Goal: Use online tool/utility: Utilize a website feature to perform a specific function

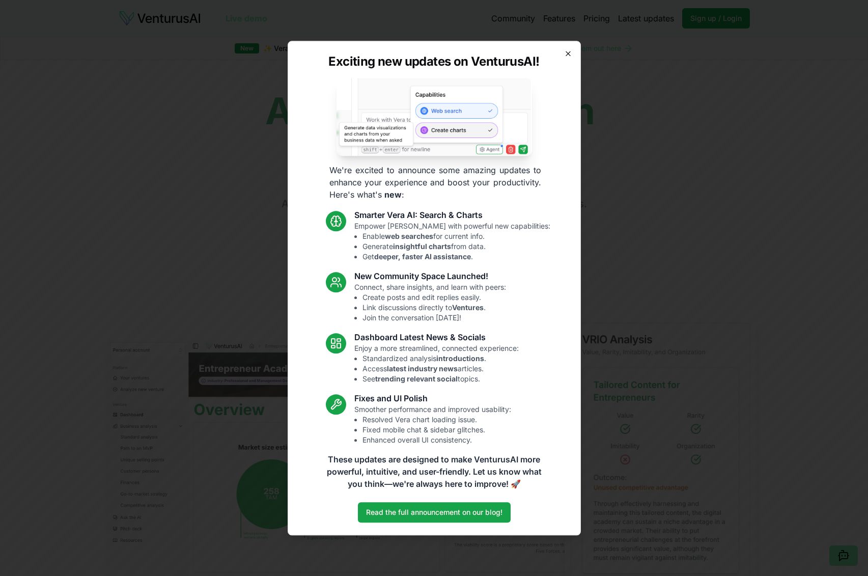
click at [567, 53] on icon "button" at bounding box center [568, 53] width 4 height 4
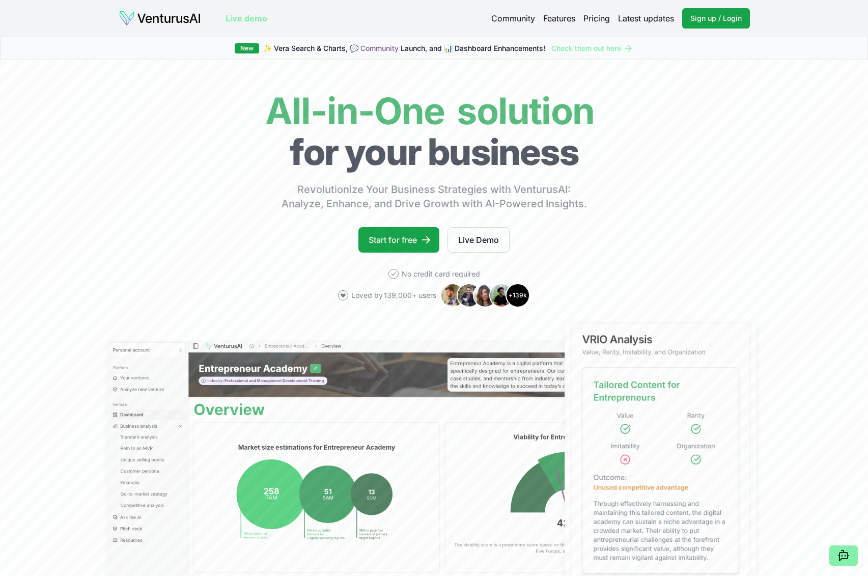
click at [593, 20] on link "Pricing" at bounding box center [596, 18] width 26 height 12
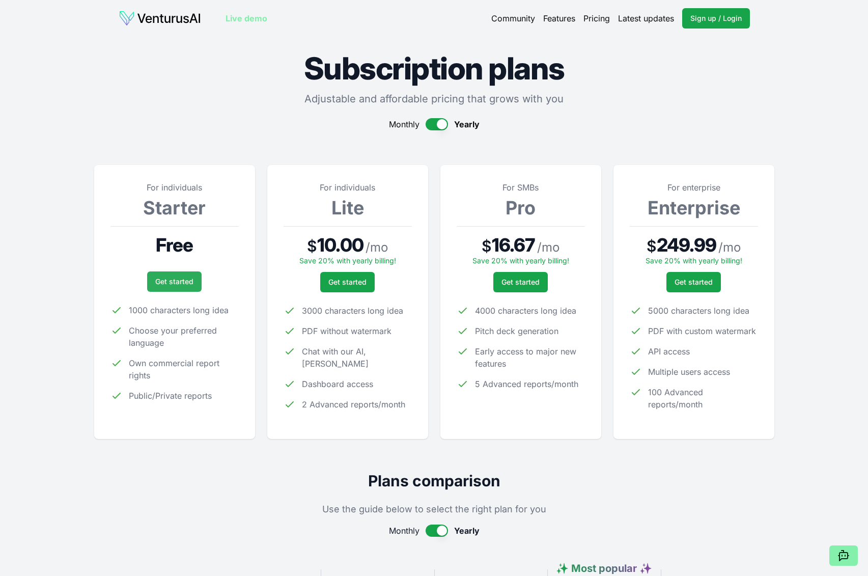
click at [188, 283] on link "Get started" at bounding box center [174, 281] width 54 height 20
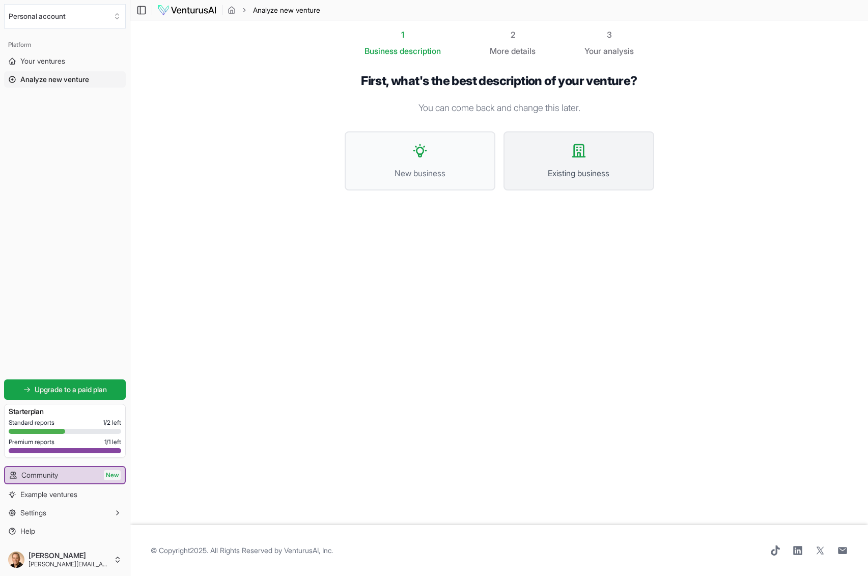
click at [580, 155] on icon at bounding box center [579, 151] width 12 height 12
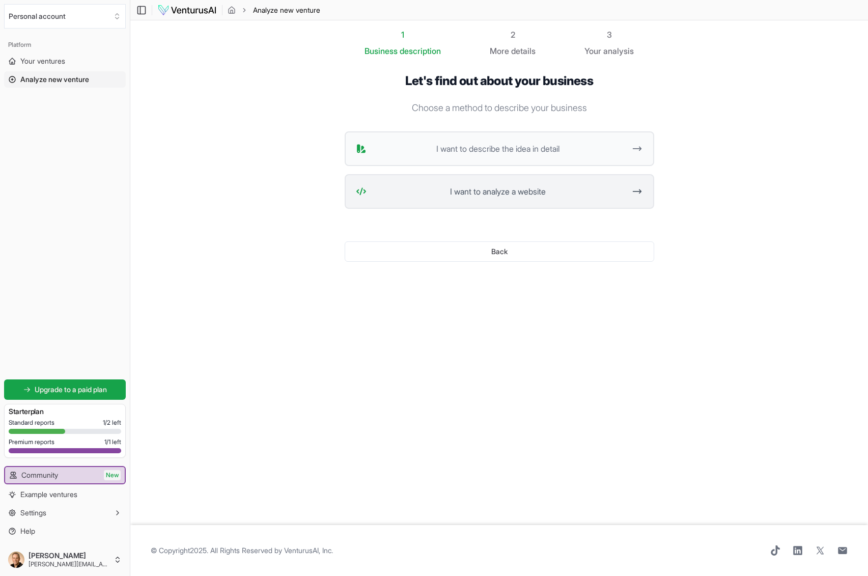
click at [514, 196] on span "I want to analyze a website" at bounding box center [498, 191] width 255 height 12
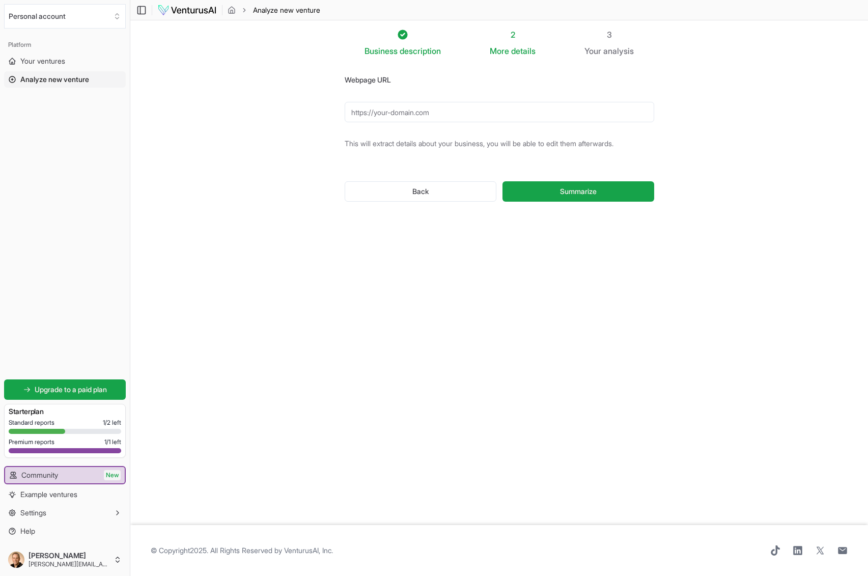
click at [415, 116] on input "Webpage URL" at bounding box center [499, 112] width 309 height 20
paste input "https://tsmagency.com"
type input "https://tsmagency.com"
click at [583, 191] on span "Summarize" at bounding box center [578, 191] width 37 height 10
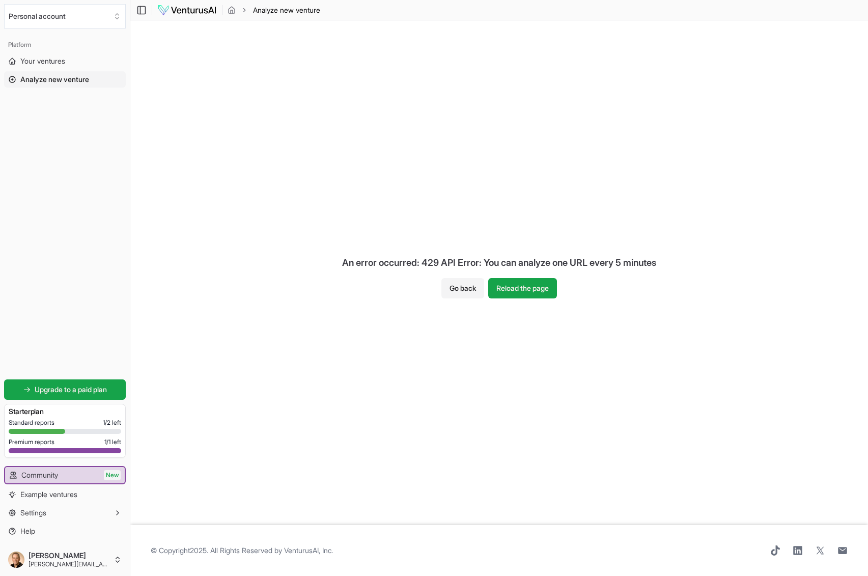
click at [514, 301] on div "An error occurred: 429 API Error: You can analyze one URL every 5 minutes Go ba…" at bounding box center [498, 272] width 737 height 504
click at [517, 294] on button "Reload the page" at bounding box center [522, 288] width 69 height 20
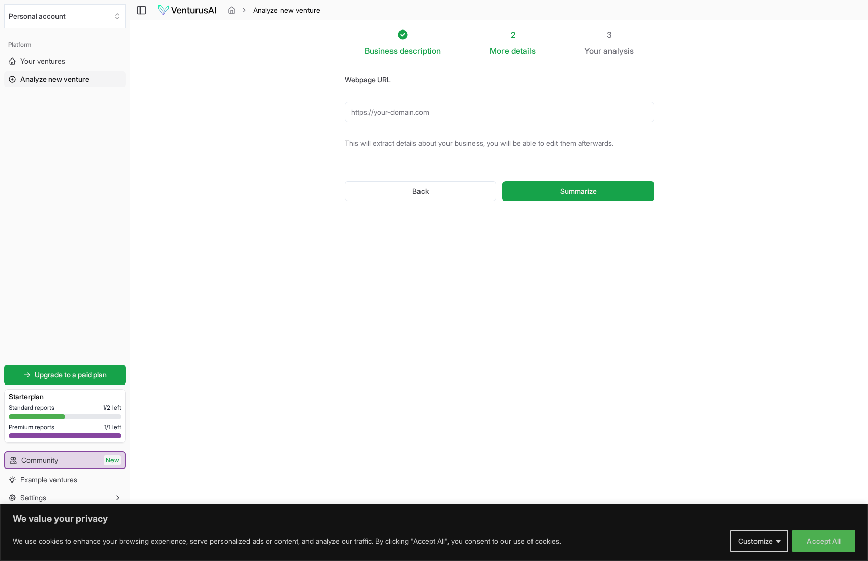
click at [430, 109] on input "Webpage URL" at bounding box center [499, 112] width 309 height 20
paste input "https://tsmagency.com"
type input "https://tsmagency.com"
click at [542, 186] on button "Summarize" at bounding box center [577, 191] width 151 height 20
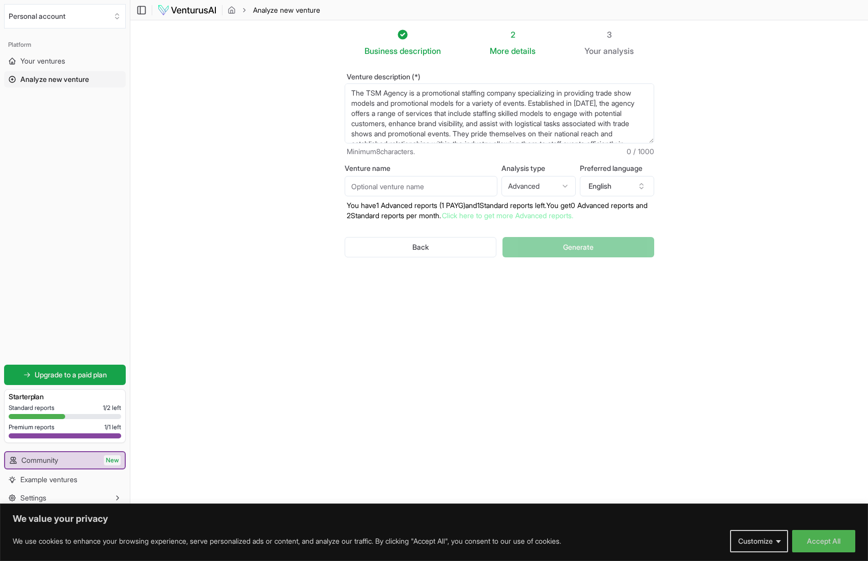
click at [540, 186] on html "We value your privacy We use cookies to enhance your browsing experience, serve…" at bounding box center [434, 280] width 868 height 561
click at [458, 185] on input "Venture name" at bounding box center [421, 186] width 153 height 20
type input "TSM Agency"
click at [467, 327] on div "Business description 2 More details 3 Your analysis Venture description (*) The…" at bounding box center [499, 212] width 342 height 366
click at [460, 305] on div "Business description 2 More details 3 Your analysis Venture description (*) The…" at bounding box center [499, 212] width 342 height 366
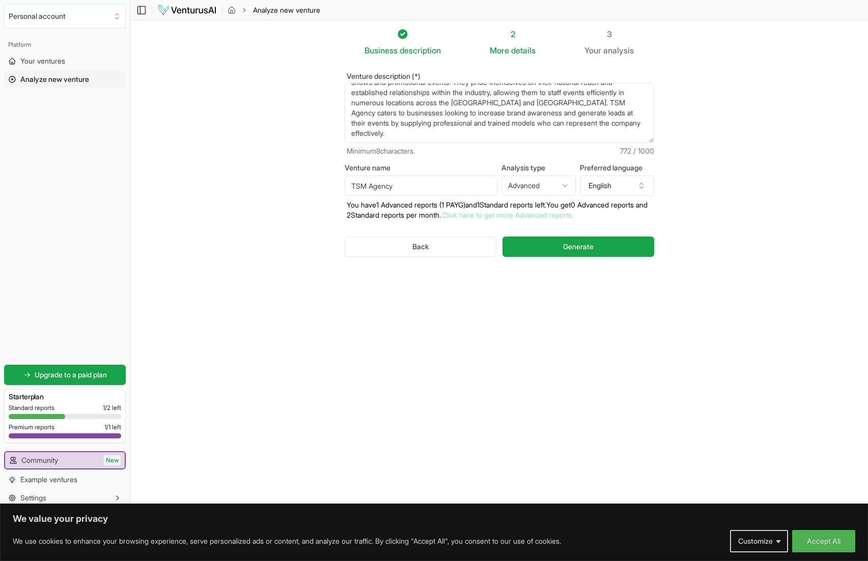
scroll to position [50, 0]
click at [451, 131] on textarea "The TSM Agency is a promotional staffing company specializing in providing trad…" at bounding box center [499, 113] width 309 height 60
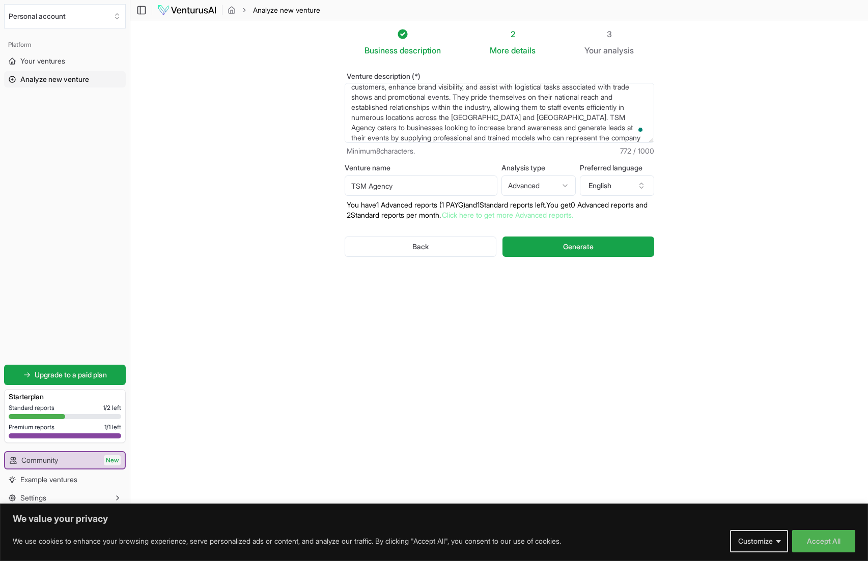
paste textarea "Since 2005, TSM Agency has been a premier promotional staffing company, deliver…"
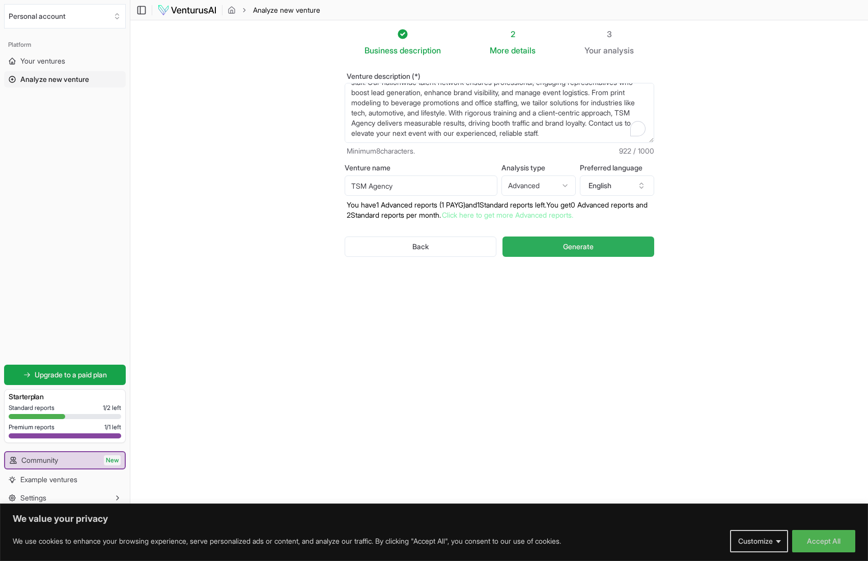
type textarea "Since 2005, TSM Agency has been a premier promotional staffing company, deliver…"
click at [560, 240] on button "Generate" at bounding box center [577, 247] width 151 height 20
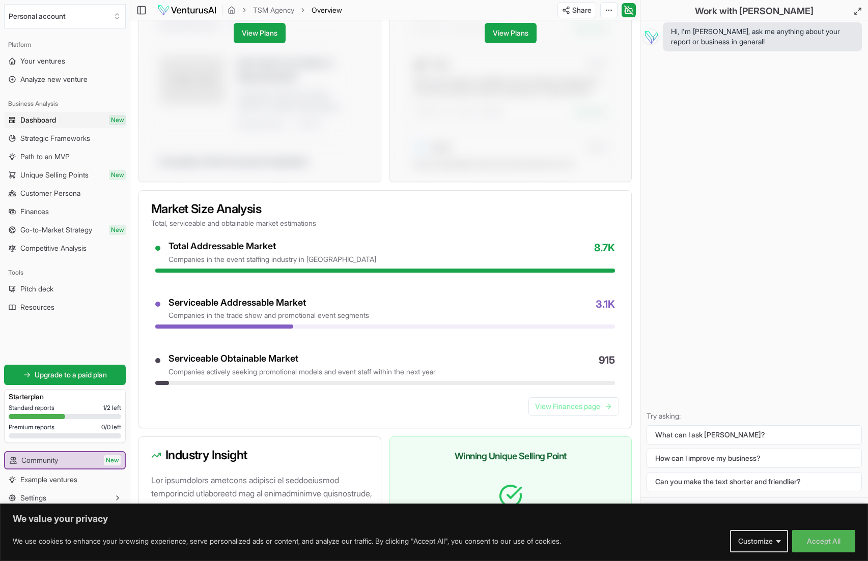
scroll to position [746, 0]
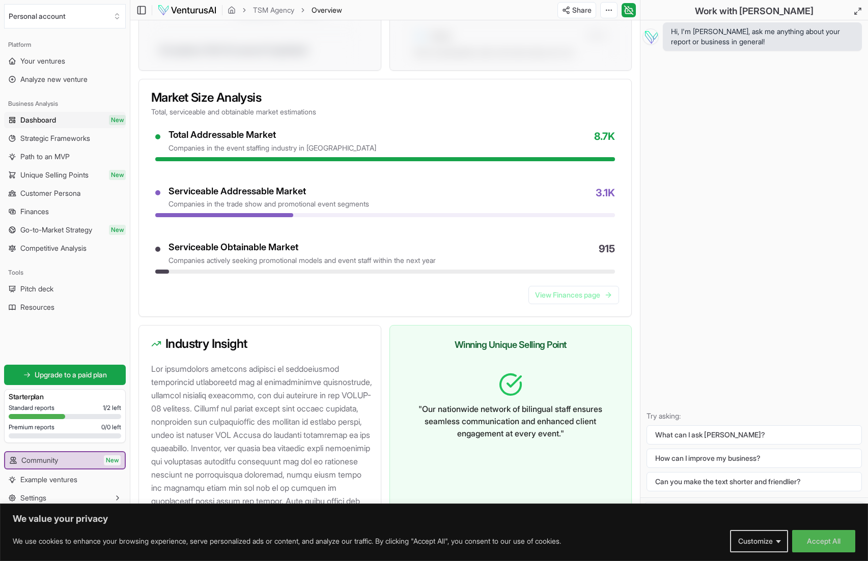
drag, startPoint x: 532, startPoint y: 524, endPoint x: 546, endPoint y: 439, distance: 85.6
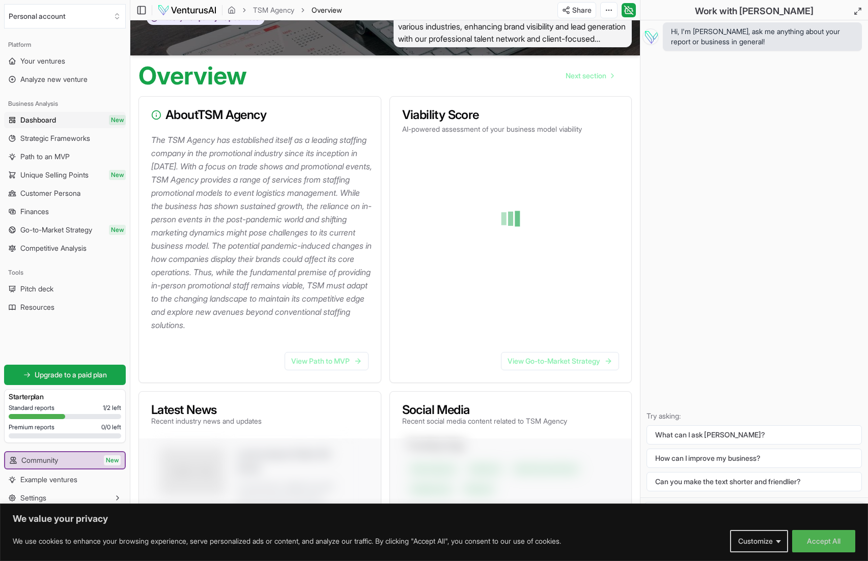
scroll to position [0, 0]
